Goal: Task Accomplishment & Management: Manage account settings

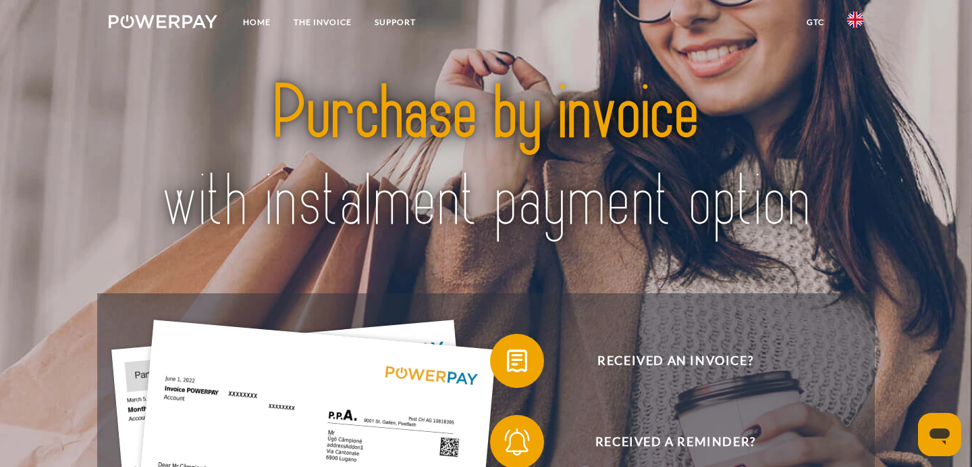
click at [860, 20] on img at bounding box center [855, 19] width 16 height 16
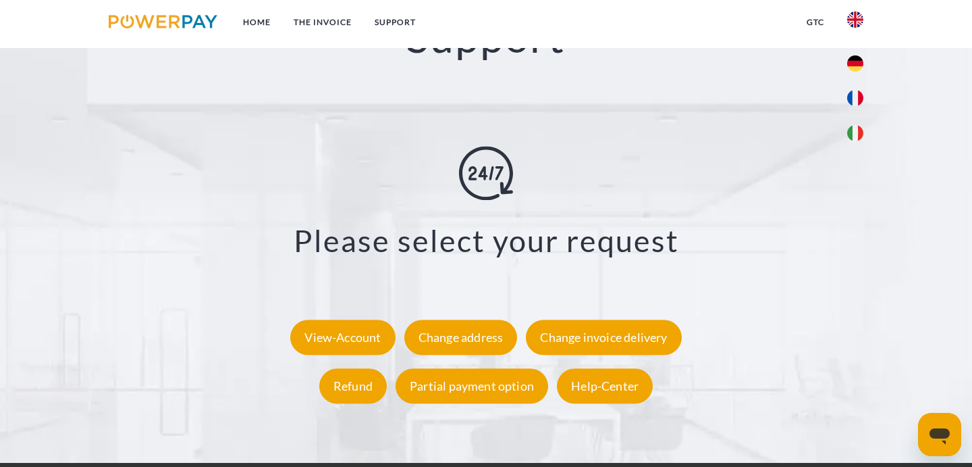
scroll to position [2434, 0]
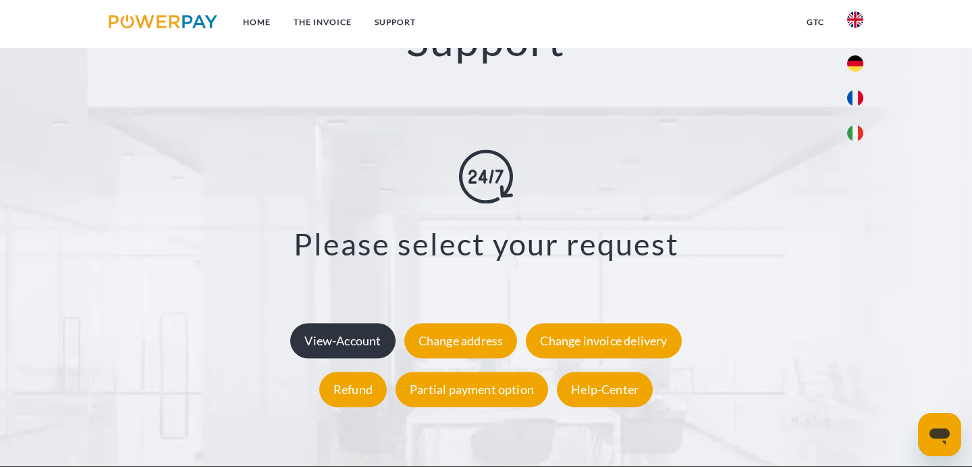
click at [354, 323] on div "View-Account" at bounding box center [342, 340] width 105 height 35
click at [332, 323] on div "View-Account" at bounding box center [342, 340] width 105 height 35
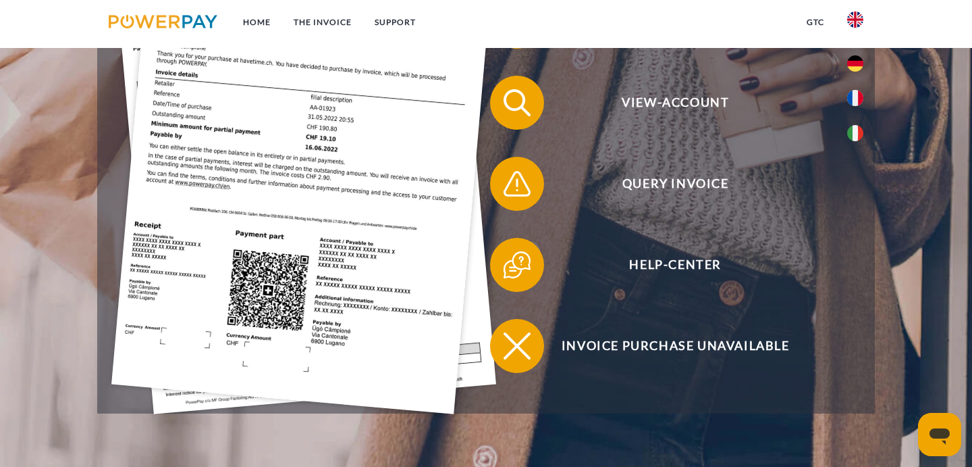
scroll to position [398, 0]
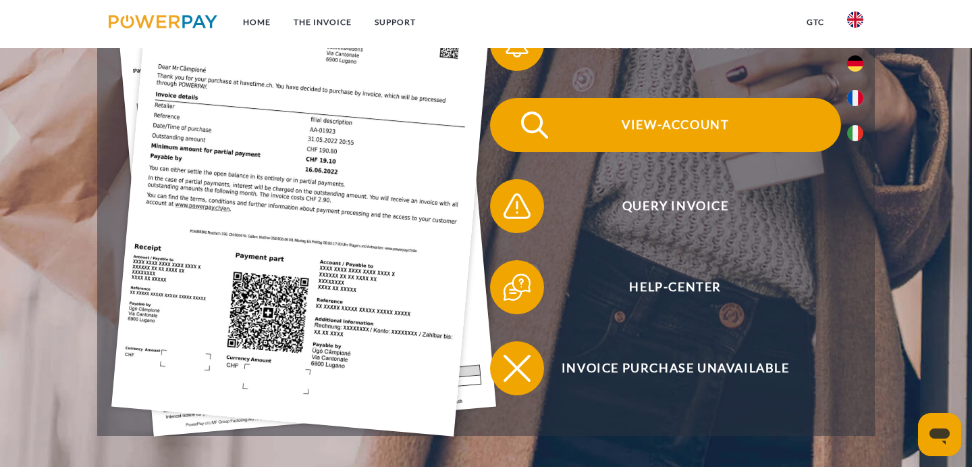
click at [690, 128] on span "View-Account" at bounding box center [675, 125] width 331 height 54
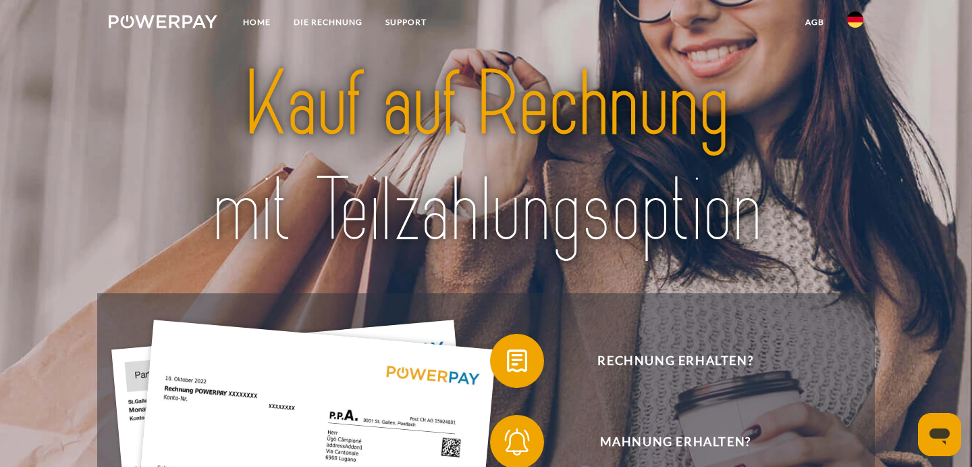
click at [863, 21] on img at bounding box center [855, 19] width 16 height 16
click at [853, 130] on img at bounding box center [855, 133] width 16 height 16
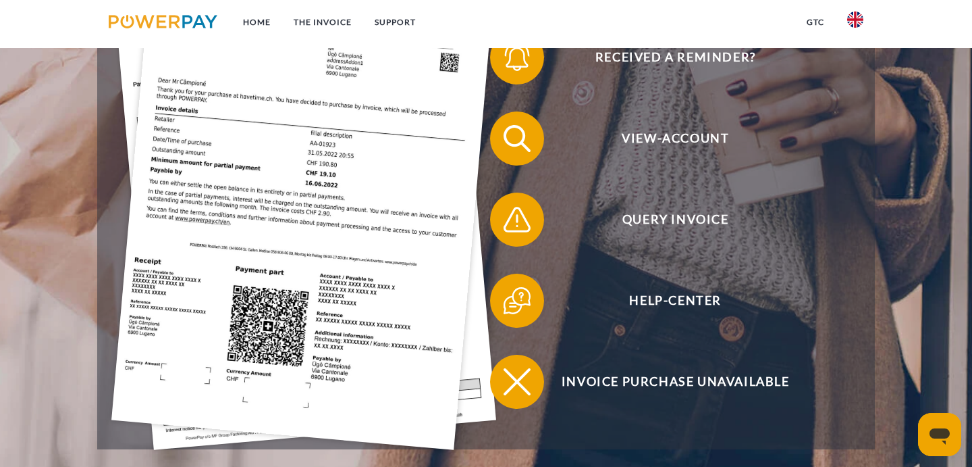
scroll to position [243, 0]
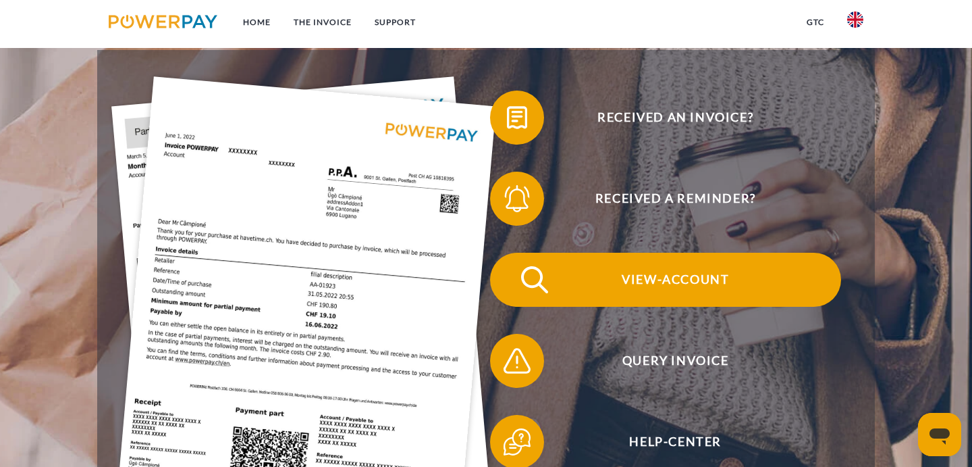
click at [656, 283] on span "View-Account" at bounding box center [675, 279] width 331 height 54
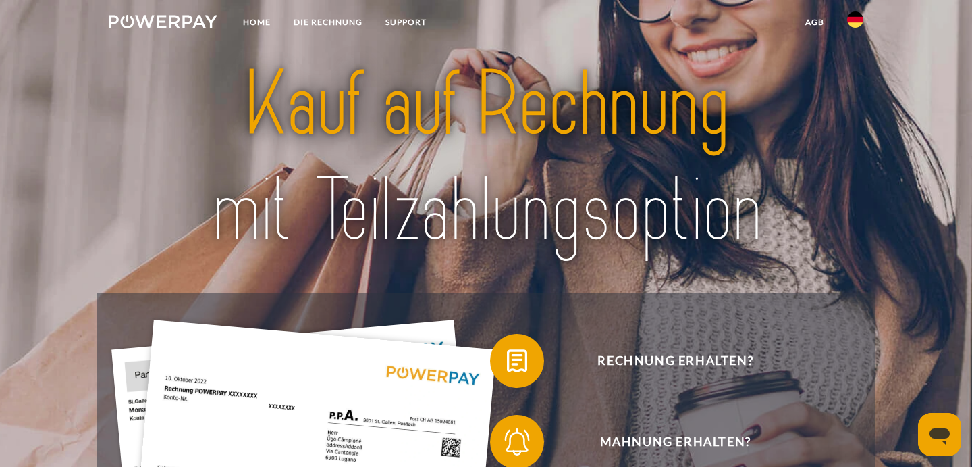
click at [855, 27] on img at bounding box center [855, 19] width 16 height 16
click at [856, 138] on img at bounding box center [855, 133] width 16 height 16
